Goal: Navigation & Orientation: Find specific page/section

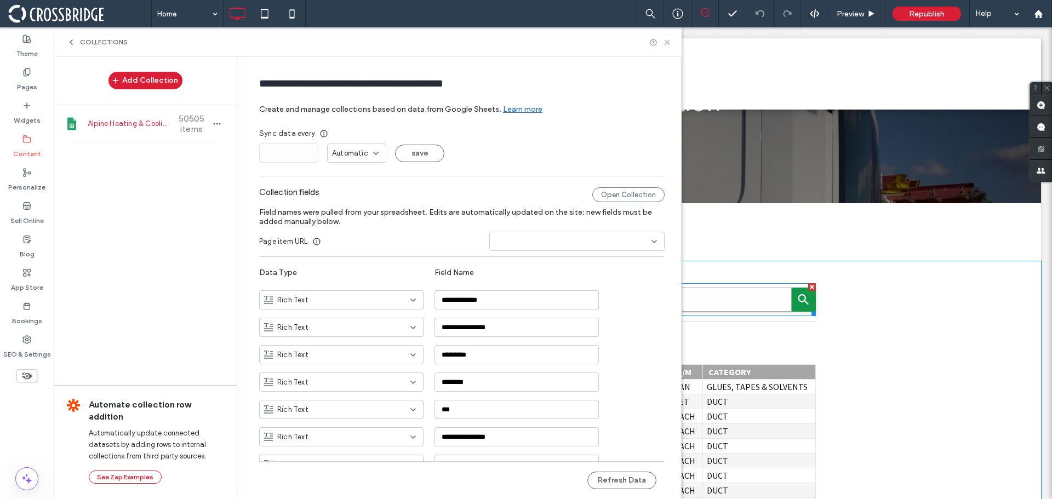
scroll to position [274, 0]
click at [668, 44] on icon at bounding box center [667, 42] width 8 height 8
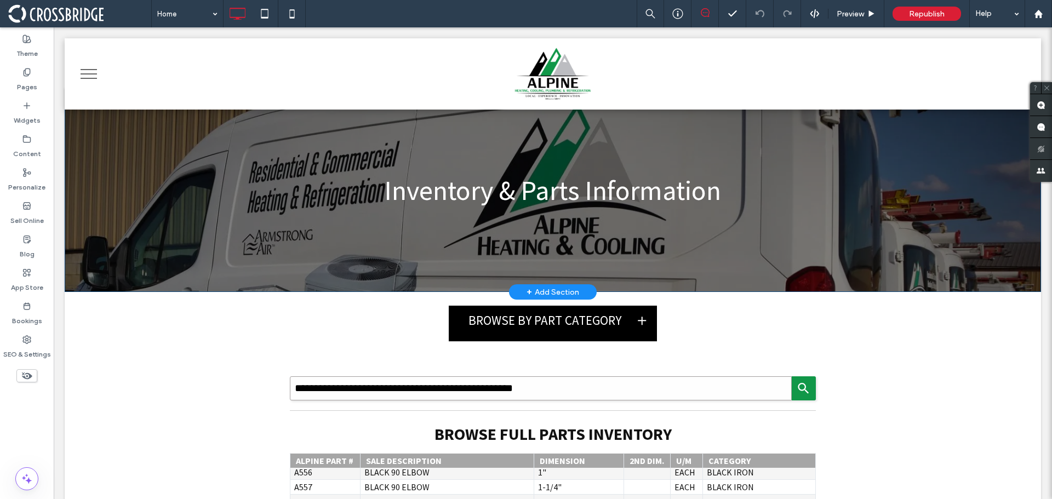
scroll to position [0, 0]
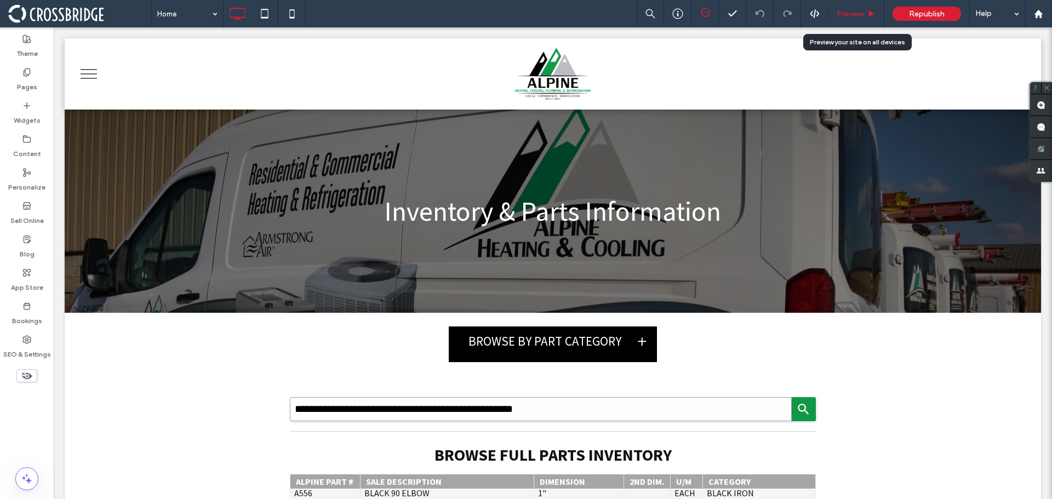
click at [851, 20] on div "Preview" at bounding box center [856, 13] width 56 height 27
click at [851, 14] on span "Preview" at bounding box center [849, 13] width 27 height 9
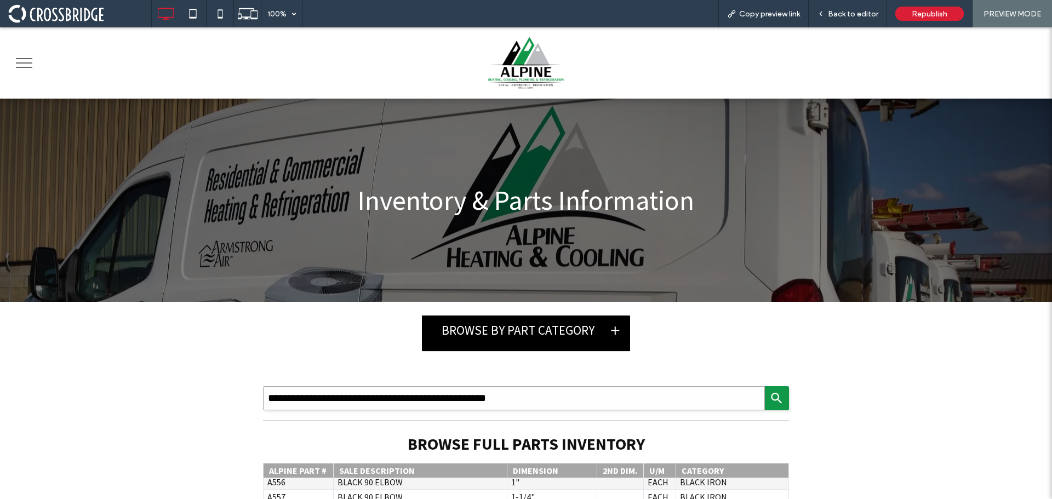
click at [7, 68] on div "Click To Paste Click To Paste Click To Paste" at bounding box center [526, 62] width 1052 height 71
click at [15, 65] on button "menu" at bounding box center [24, 63] width 28 height 28
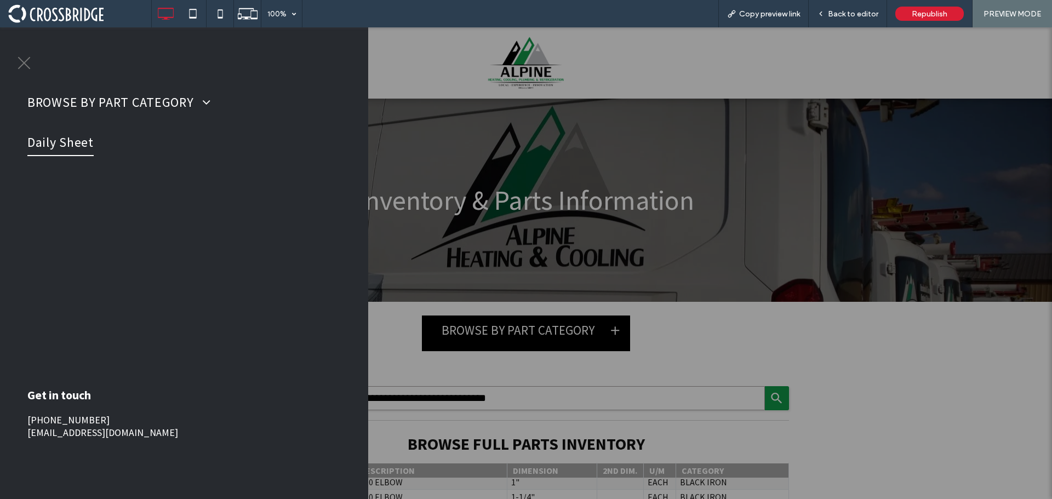
click at [62, 135] on span "Daily Sheet" at bounding box center [60, 142] width 66 height 27
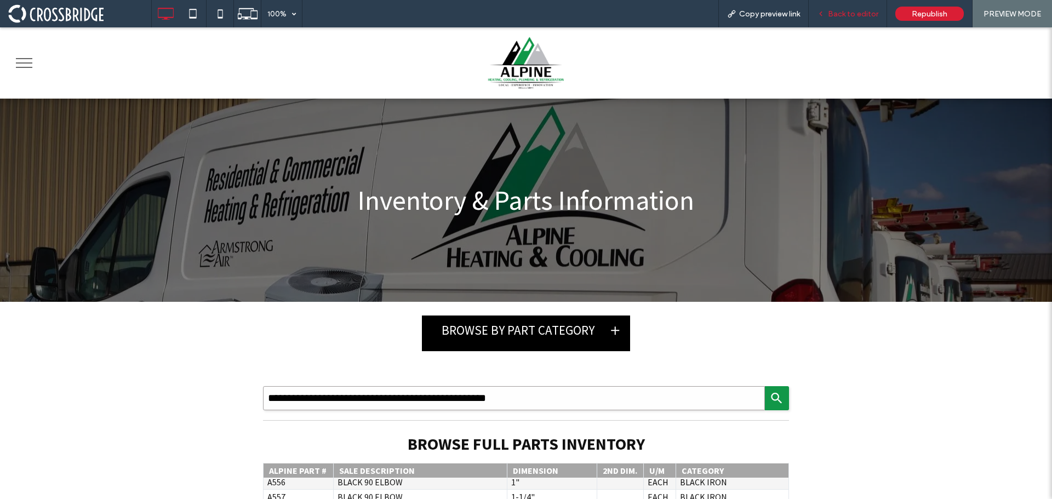
click at [852, 9] on span "Back to editor" at bounding box center [853, 13] width 50 height 9
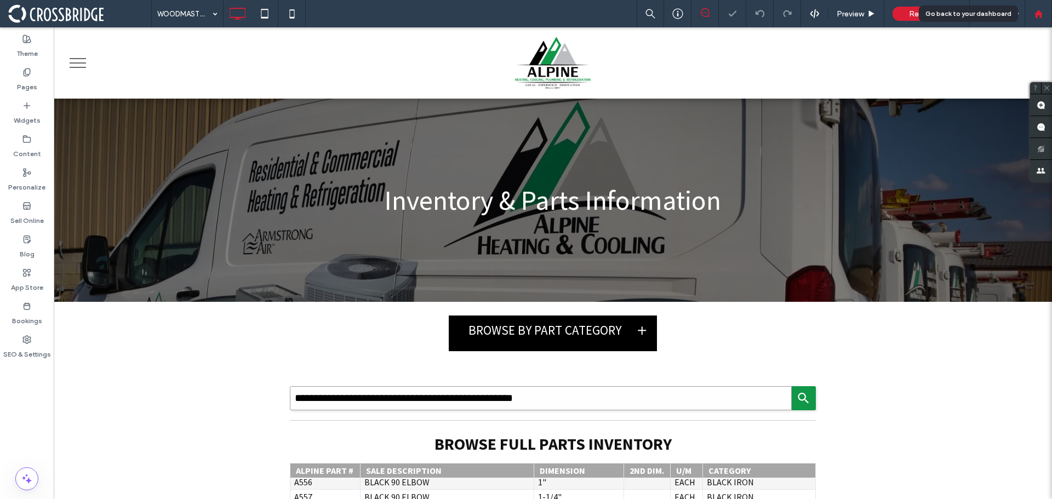
click at [1051, 16] on div at bounding box center [1037, 13] width 27 height 27
